Goal: Transaction & Acquisition: Purchase product/service

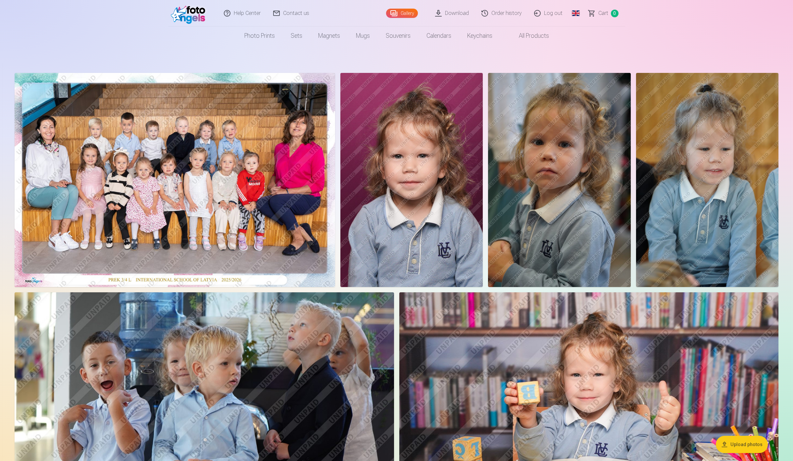
click at [503, 11] on link "Order history" at bounding box center [502, 13] width 53 height 26
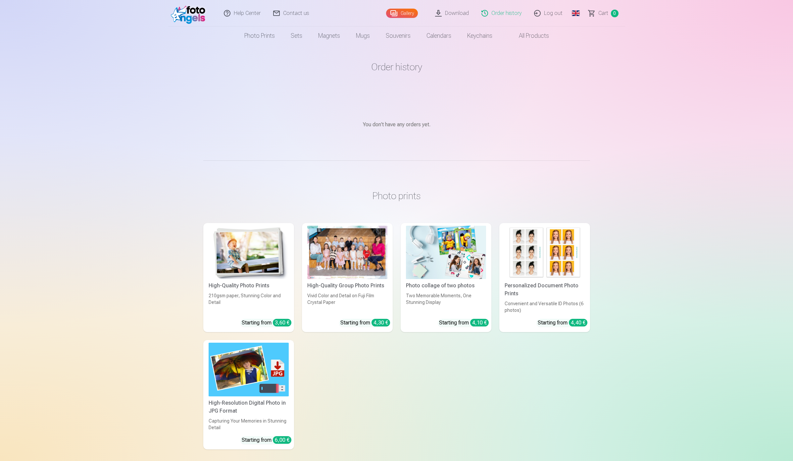
click at [609, 16] on link "Сart 0" at bounding box center [604, 13] width 43 height 26
click at [254, 40] on link "Photo prints" at bounding box center [259, 35] width 46 height 19
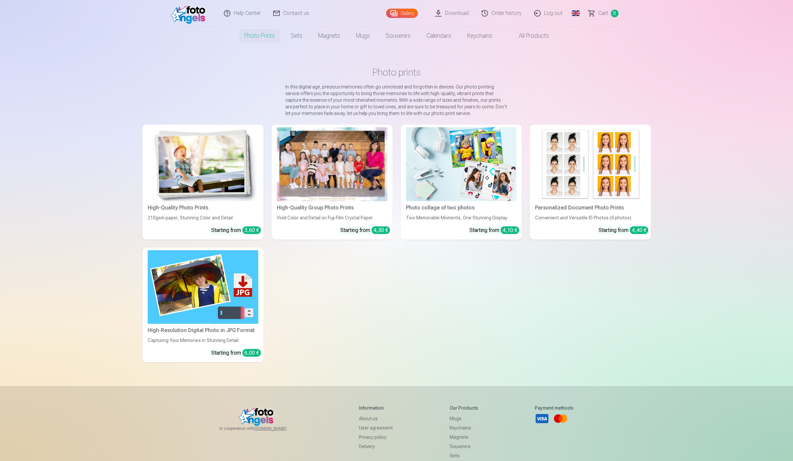
click at [201, 143] on img at bounding box center [203, 164] width 111 height 74
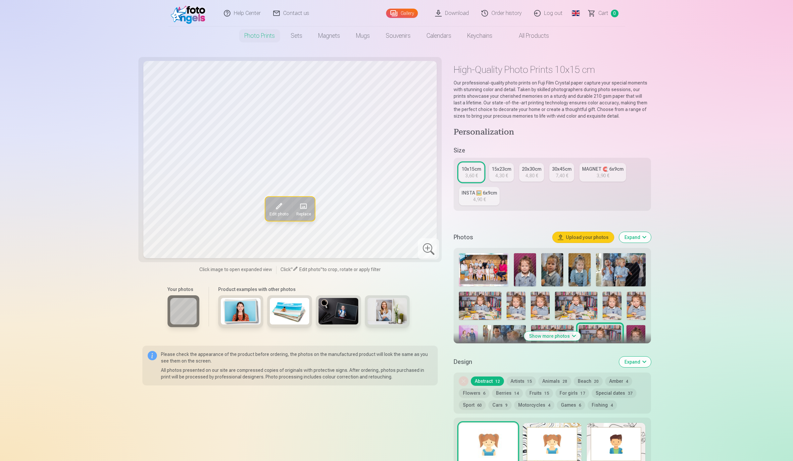
click at [531, 272] on img at bounding box center [525, 269] width 22 height 33
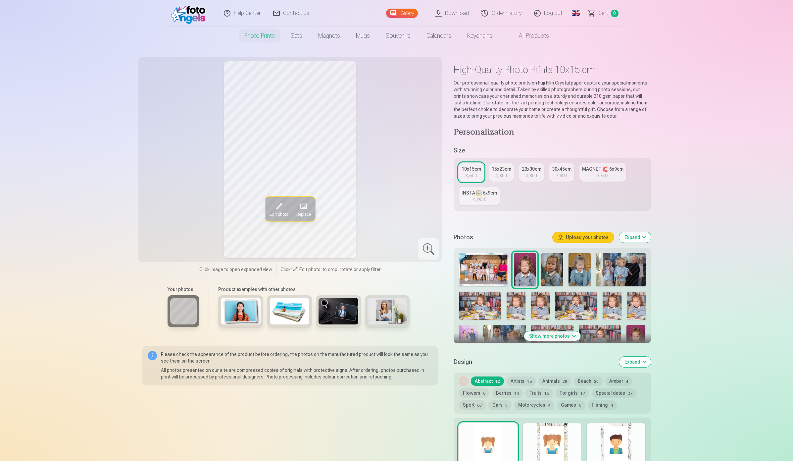
click at [555, 273] on img at bounding box center [552, 269] width 22 height 33
click at [580, 269] on img at bounding box center [580, 269] width 22 height 33
click at [608, 272] on img at bounding box center [621, 269] width 50 height 33
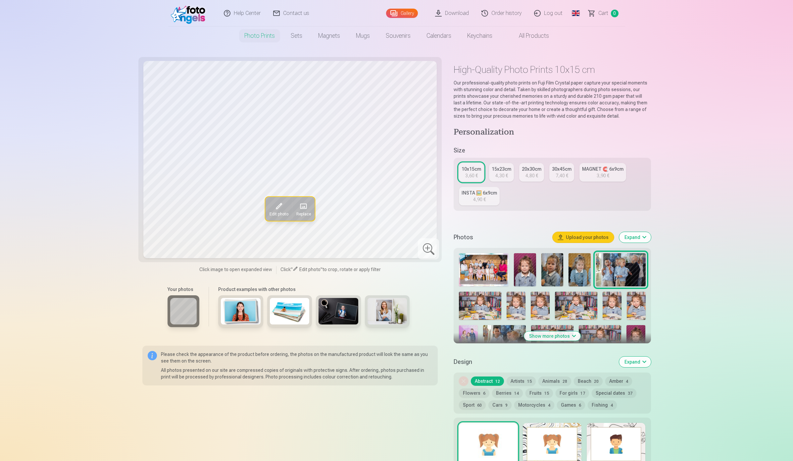
click at [476, 310] on img at bounding box center [480, 305] width 42 height 28
click at [516, 305] on img at bounding box center [516, 305] width 19 height 28
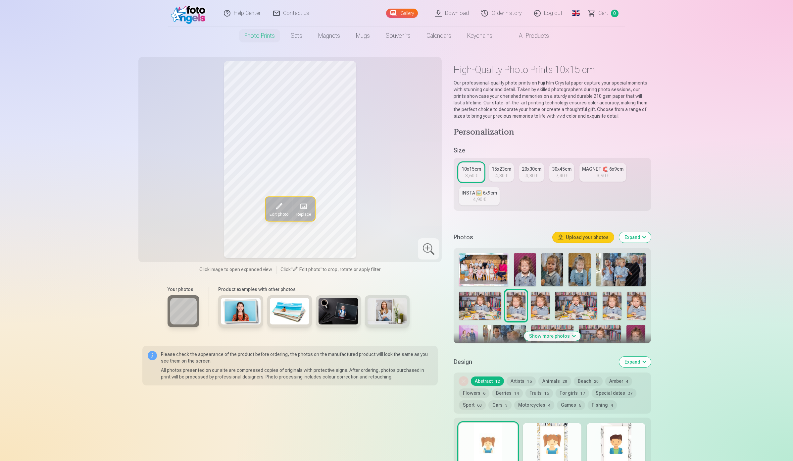
click at [539, 310] on img at bounding box center [540, 305] width 19 height 28
click at [573, 306] on img at bounding box center [576, 305] width 42 height 28
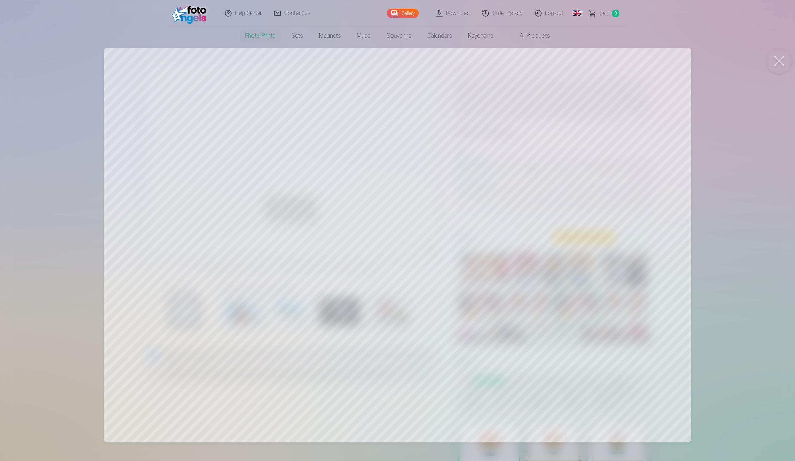
click at [779, 64] on button at bounding box center [779, 61] width 26 height 26
